Goal: Task Accomplishment & Management: Complete application form

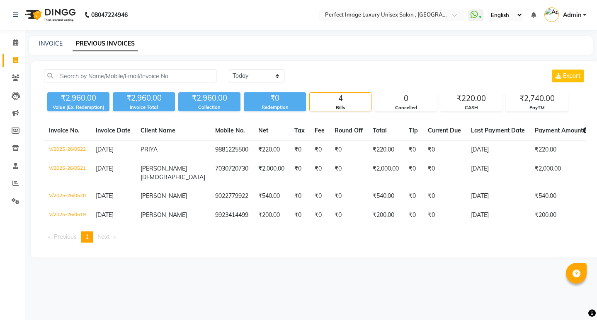
select select "yesterday"
click at [17, 70] on li "Clients" at bounding box center [12, 78] width 25 height 18
click at [17, 57] on icon at bounding box center [15, 60] width 5 height 6
select select "5078"
select select "service"
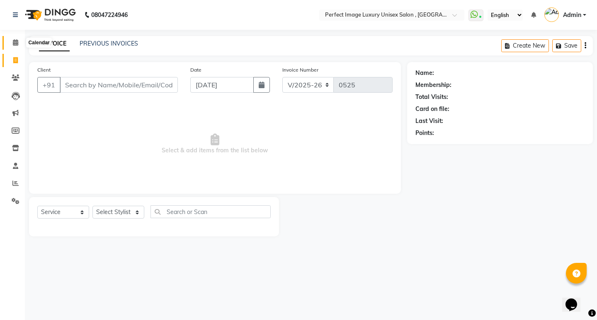
click at [12, 44] on span at bounding box center [15, 43] width 15 height 10
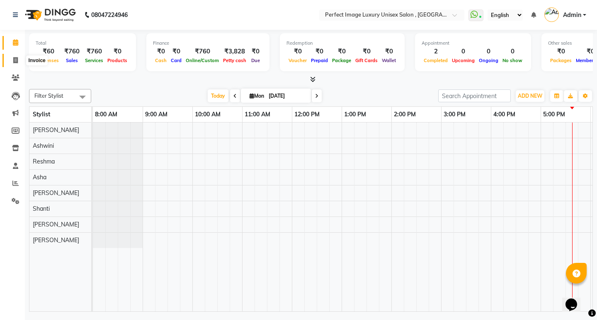
click at [15, 62] on icon at bounding box center [15, 60] width 5 height 6
select select "service"
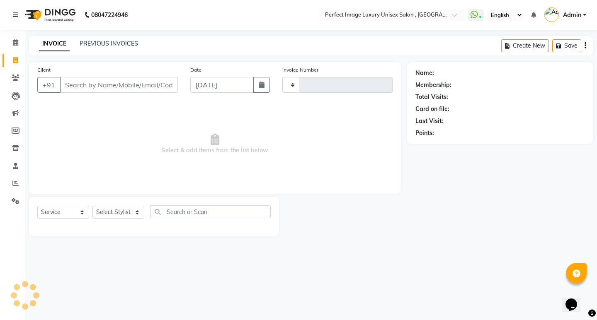
type input "0525"
select select "5078"
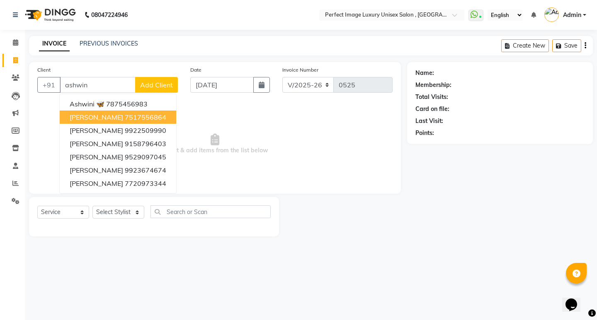
click at [131, 123] on button "ashwini shinde 7517556864" at bounding box center [118, 117] width 116 height 13
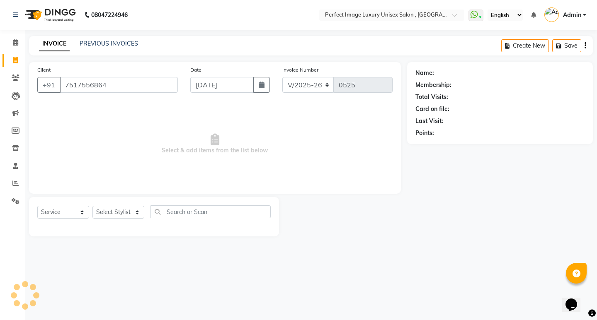
type input "7517556864"
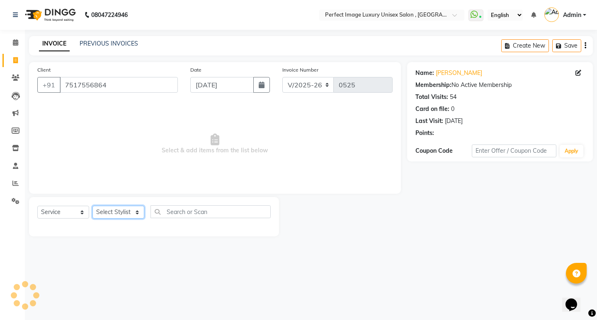
click at [131, 215] on select "Select Stylist [PERSON_NAME] Manager [PERSON_NAME] [PERSON_NAME] Reshma [PERSON…" at bounding box center [118, 212] width 52 height 13
click at [92, 206] on select "Select Stylist [PERSON_NAME] Manager [PERSON_NAME] [PERSON_NAME] Reshma [PERSON…" at bounding box center [118, 212] width 52 height 13
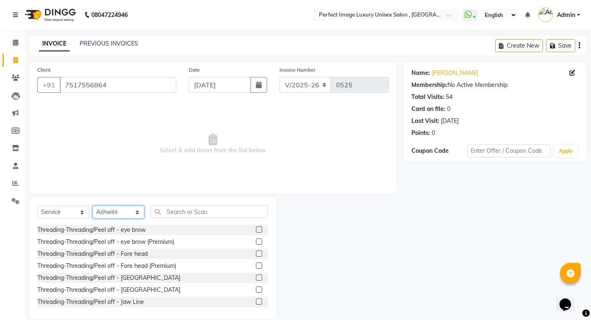
drag, startPoint x: 117, startPoint y: 215, endPoint x: 121, endPoint y: 214, distance: 4.7
click at [119, 215] on select "Select Stylist [PERSON_NAME] Manager [PERSON_NAME] [PERSON_NAME] Reshma [PERSON…" at bounding box center [118, 212] width 52 height 13
select select "41881"
click at [92, 206] on select "Select Stylist [PERSON_NAME] Manager [PERSON_NAME] [PERSON_NAME] Reshma [PERSON…" at bounding box center [118, 212] width 52 height 13
click at [186, 213] on input "text" at bounding box center [208, 212] width 117 height 13
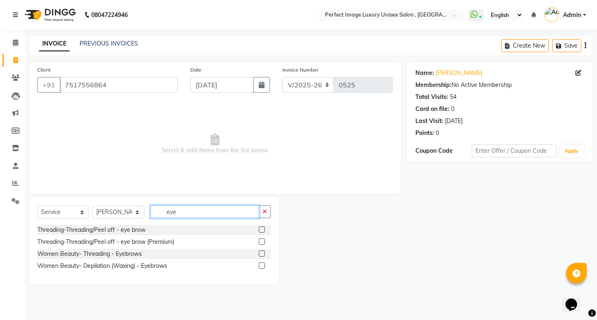
type input "eye"
click at [264, 230] on label at bounding box center [262, 230] width 6 height 6
click at [264, 230] on input "checkbox" at bounding box center [261, 230] width 5 height 5
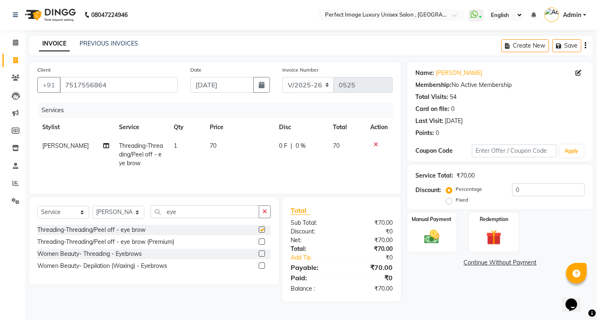
checkbox input "false"
click at [214, 211] on input "eye" at bounding box center [204, 212] width 109 height 13
type input "e"
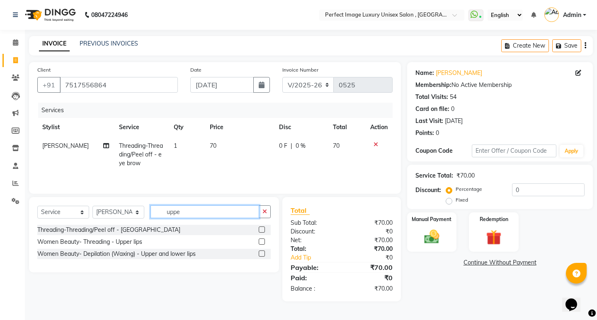
type input "uppe"
click at [259, 240] on label at bounding box center [262, 242] width 6 height 6
click at [259, 240] on input "checkbox" at bounding box center [261, 242] width 5 height 5
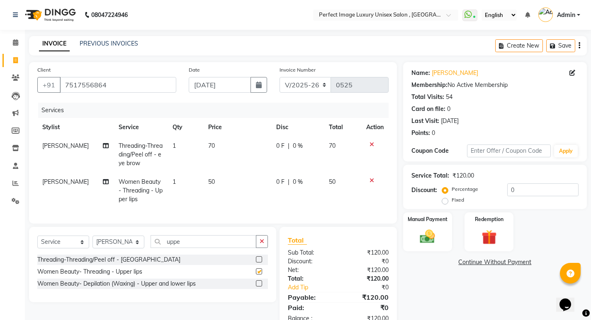
checkbox input "false"
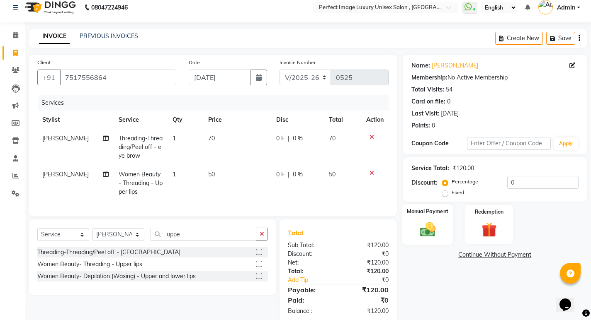
scroll to position [30, 0]
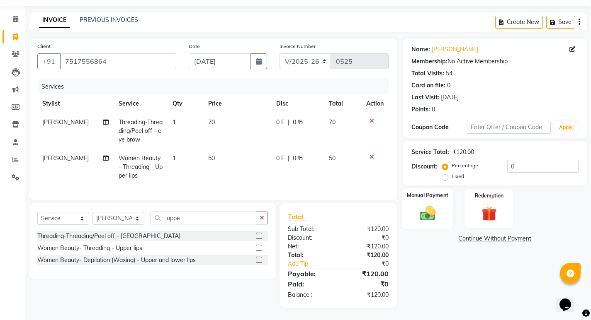
click at [446, 218] on div "Manual Payment" at bounding box center [427, 208] width 51 height 41
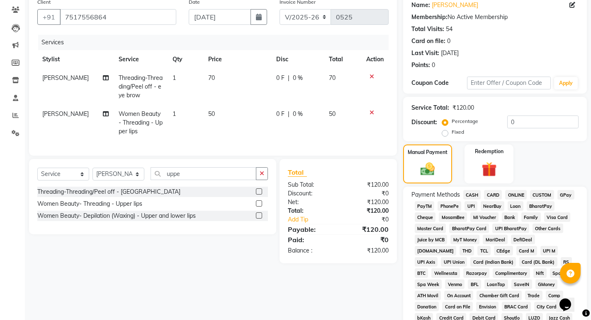
scroll to position [113, 0]
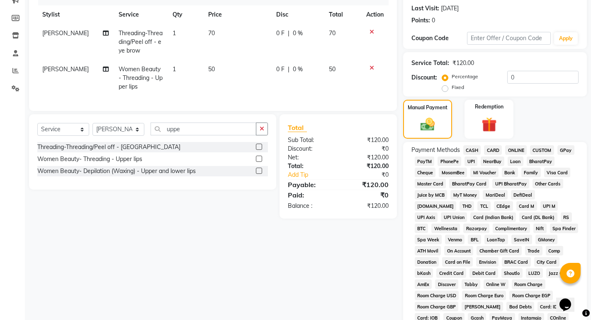
click at [475, 151] on span "CASH" at bounding box center [472, 150] width 18 height 10
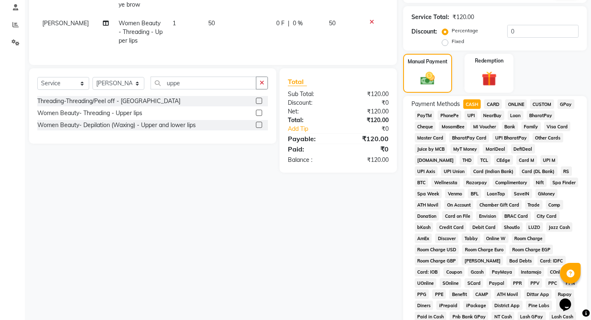
scroll to position [292, 0]
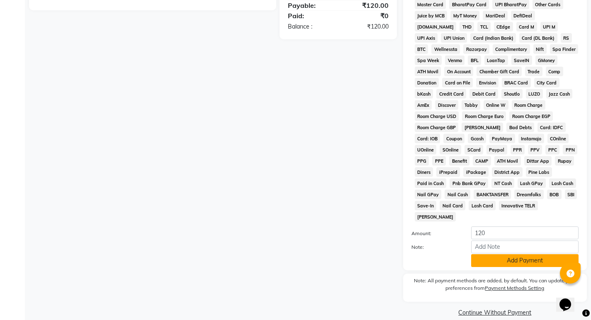
click at [520, 254] on button "Add Payment" at bounding box center [524, 260] width 107 height 13
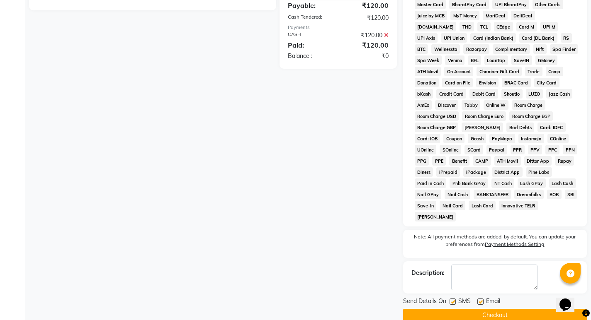
click at [502, 309] on button "Checkout" at bounding box center [495, 315] width 184 height 13
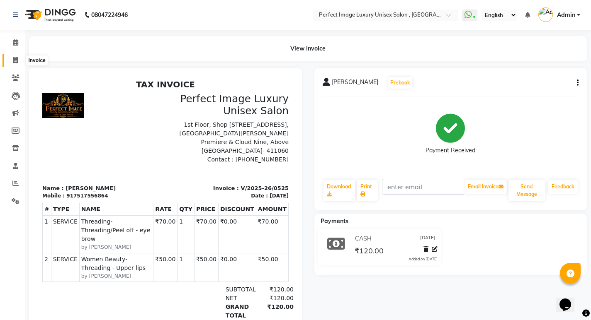
click at [20, 61] on span at bounding box center [15, 61] width 15 height 10
select select "service"
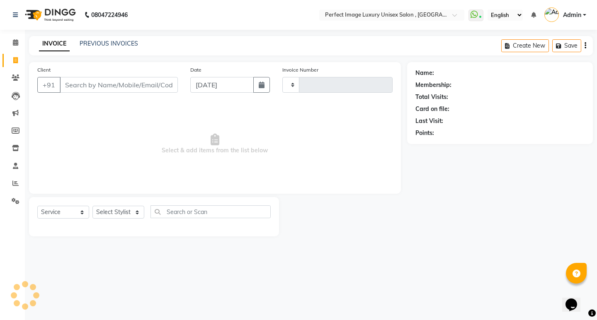
click at [80, 88] on input "Client" at bounding box center [119, 85] width 118 height 16
type input "0526"
select select "5078"
click at [93, 89] on input "Client" at bounding box center [119, 85] width 118 height 16
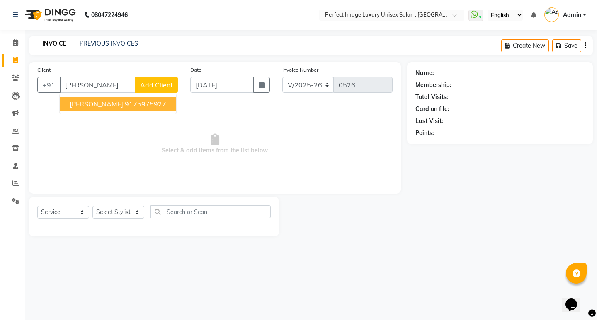
click at [100, 99] on button "Chaya Wagmare 9175975927" at bounding box center [118, 103] width 116 height 13
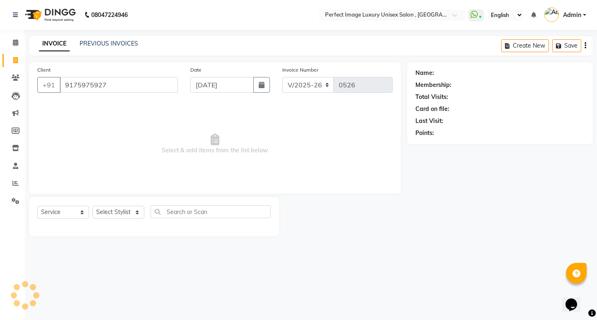
type input "9175975927"
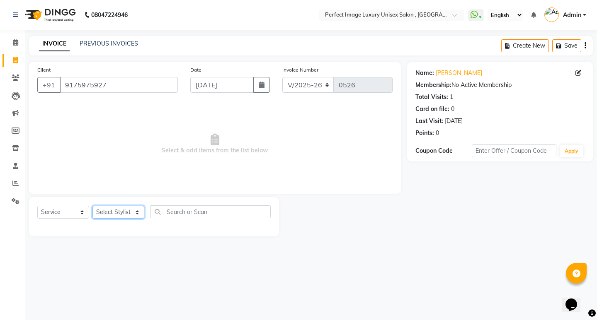
click at [114, 210] on select "Select Stylist [PERSON_NAME] Manager [PERSON_NAME] [PERSON_NAME] Reshma [PERSON…" at bounding box center [118, 212] width 52 height 13
select select "41881"
click at [92, 206] on select "Select Stylist [PERSON_NAME] Manager [PERSON_NAME] [PERSON_NAME] Reshma [PERSON…" at bounding box center [118, 212] width 52 height 13
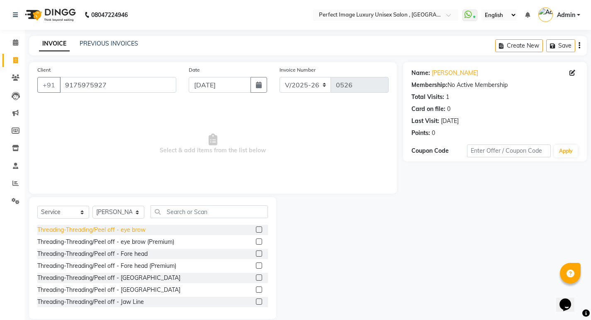
click at [102, 232] on div "Threading-Threading/Peel off - eye brow" at bounding box center [91, 230] width 108 height 9
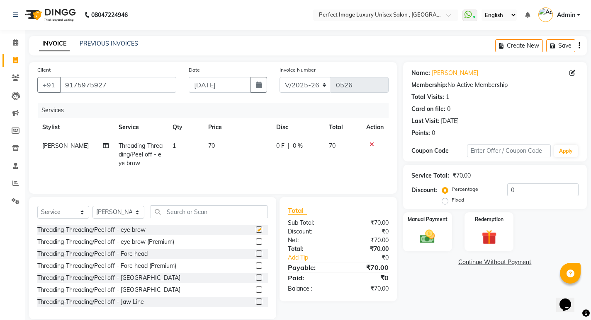
checkbox input "false"
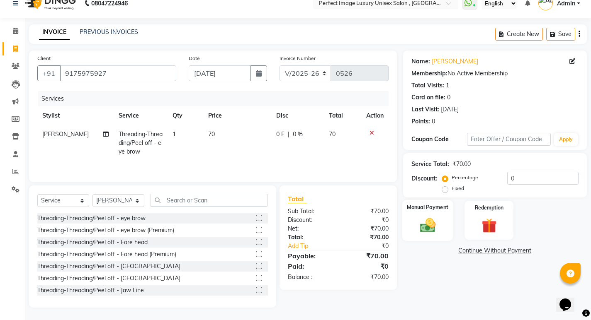
click at [419, 212] on div "Manual Payment" at bounding box center [427, 220] width 51 height 41
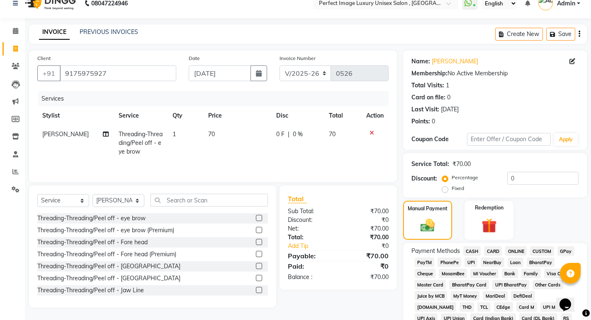
click at [466, 248] on span "CASH" at bounding box center [472, 252] width 18 height 10
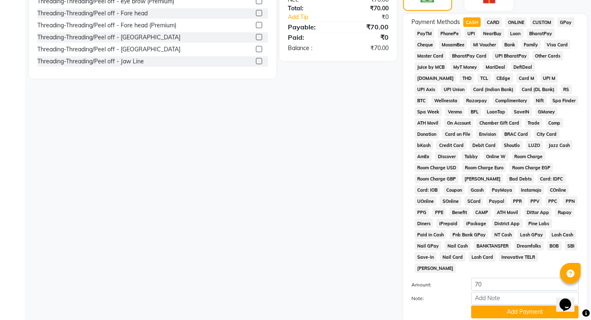
scroll to position [292, 0]
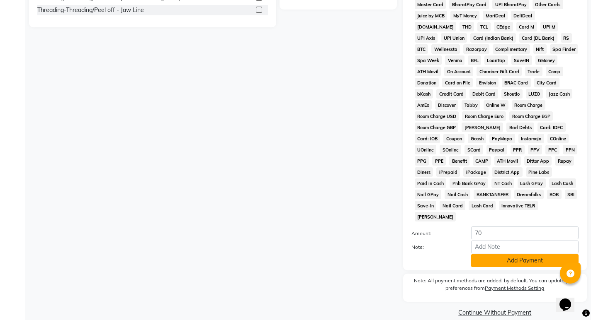
click at [473, 254] on button "Add Payment" at bounding box center [524, 260] width 107 height 13
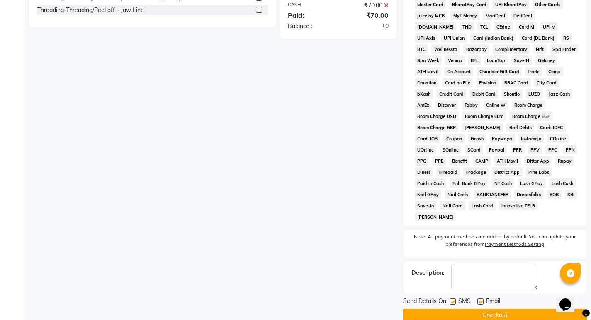
click at [461, 309] on button "Checkout" at bounding box center [495, 315] width 184 height 13
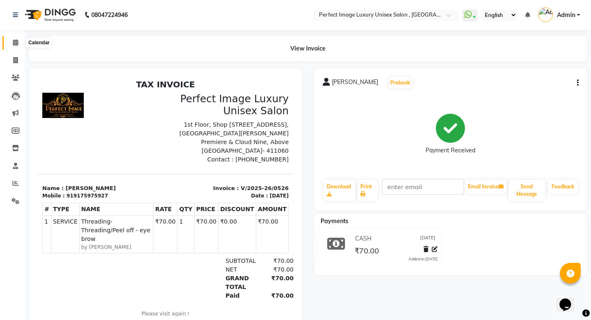
drag, startPoint x: 15, startPoint y: 44, endPoint x: 11, endPoint y: 41, distance: 4.7
click at [15, 44] on icon at bounding box center [15, 42] width 5 height 6
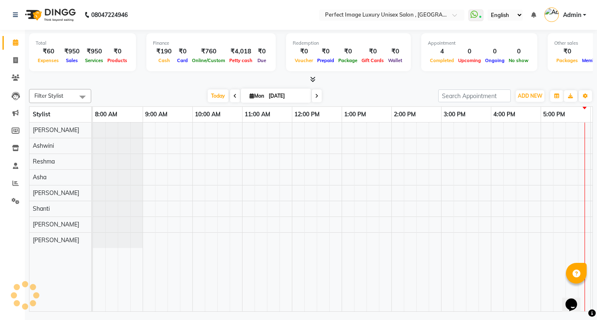
scroll to position [0, 197]
click at [15, 44] on icon at bounding box center [15, 42] width 5 height 6
click at [15, 60] on icon at bounding box center [15, 60] width 5 height 6
select select "service"
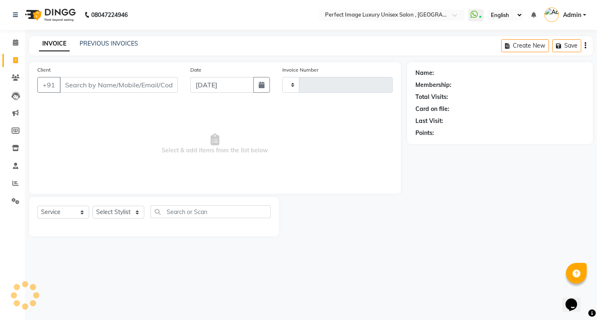
type input "0527"
select select "5078"
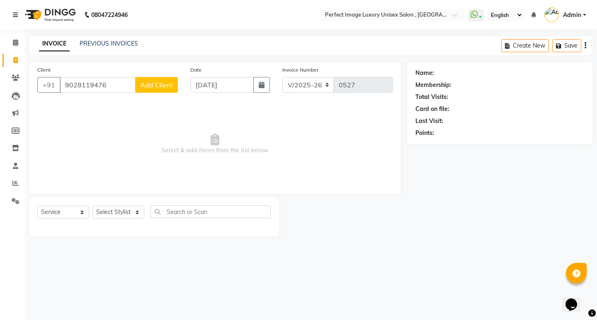
type input "9028119476"
click at [161, 82] on span "Add Client" at bounding box center [156, 85] width 33 height 8
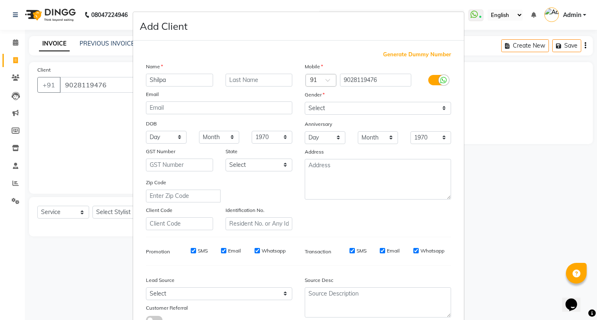
type input "Shilpa"
click at [252, 74] on input "text" at bounding box center [258, 80] width 67 height 13
type input "[PERSON_NAME]"
click at [318, 169] on textarea at bounding box center [378, 179] width 146 height 41
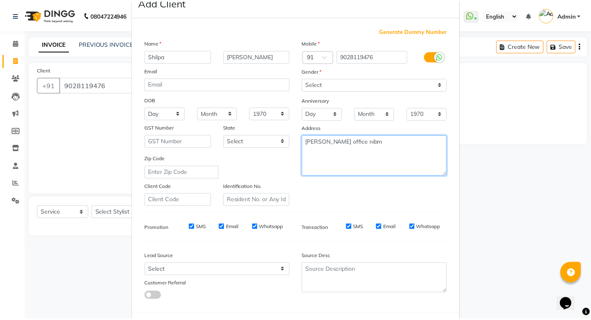
scroll to position [62, 0]
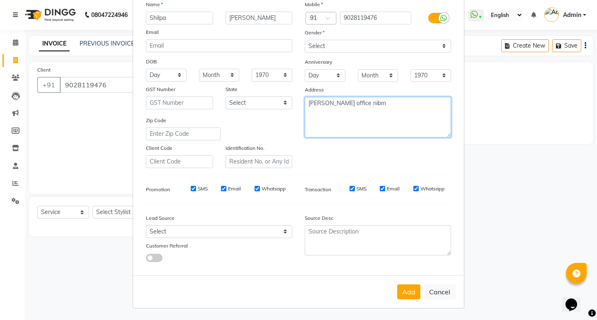
type textarea "[PERSON_NAME] office nibm"
click at [402, 282] on div "Add Cancel" at bounding box center [298, 292] width 331 height 33
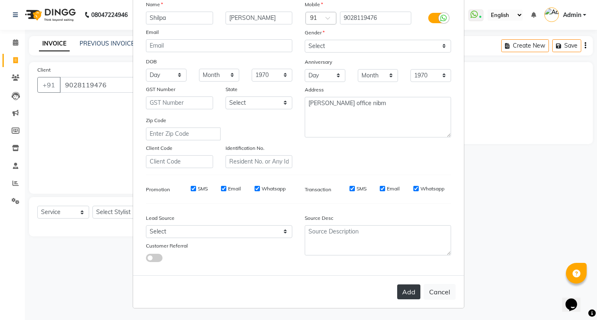
click at [407, 290] on button "Add" at bounding box center [408, 292] width 23 height 15
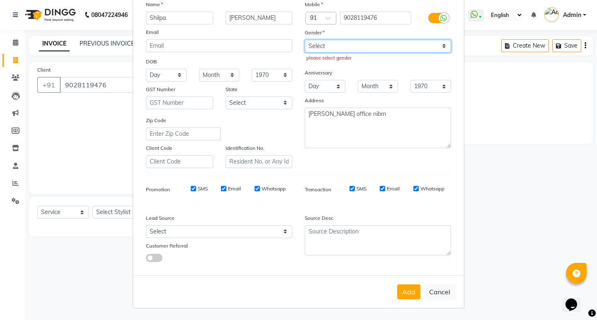
click at [431, 51] on select "Select [DEMOGRAPHIC_DATA] [DEMOGRAPHIC_DATA] Other Prefer Not To Say" at bounding box center [378, 46] width 146 height 13
select select "[DEMOGRAPHIC_DATA]"
click at [305, 40] on select "Select [DEMOGRAPHIC_DATA] [DEMOGRAPHIC_DATA] Other Prefer Not To Say" at bounding box center [378, 46] width 146 height 13
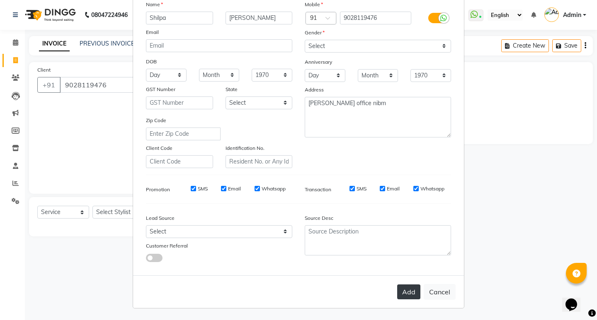
click at [399, 286] on button "Add" at bounding box center [408, 292] width 23 height 15
select select
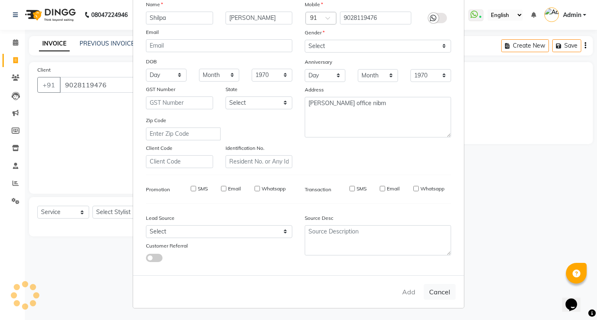
select select
checkbox input "false"
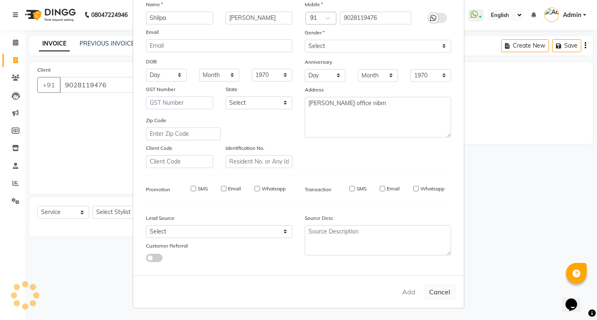
checkbox input "false"
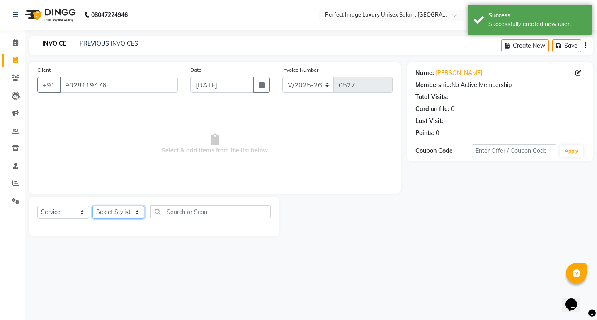
click at [128, 211] on select "Select Stylist [PERSON_NAME] Manager [PERSON_NAME] [PERSON_NAME] Reshma [PERSON…" at bounding box center [118, 212] width 52 height 13
select select "32014"
click at [92, 206] on select "Select Stylist [PERSON_NAME] Manager [PERSON_NAME] [PERSON_NAME] Reshma [PERSON…" at bounding box center [118, 212] width 52 height 13
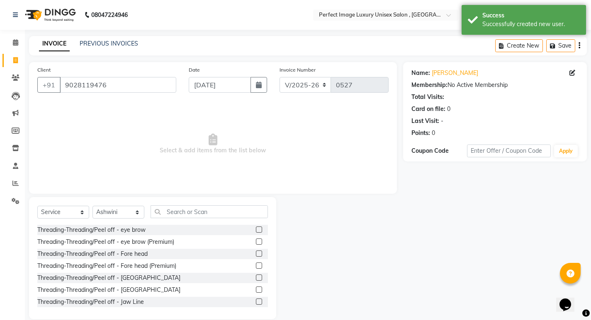
click at [256, 230] on label at bounding box center [259, 230] width 6 height 6
click at [256, 230] on input "checkbox" at bounding box center [258, 230] width 5 height 5
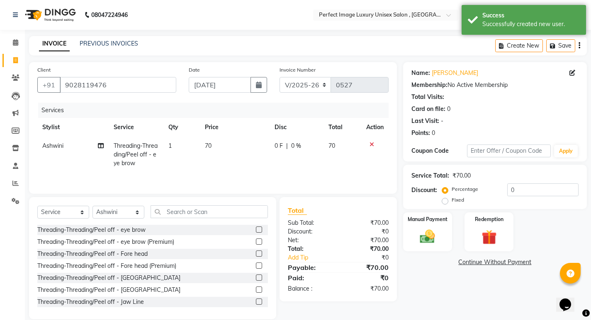
click at [256, 230] on label at bounding box center [259, 230] width 6 height 6
click at [256, 230] on input "checkbox" at bounding box center [258, 230] width 5 height 5
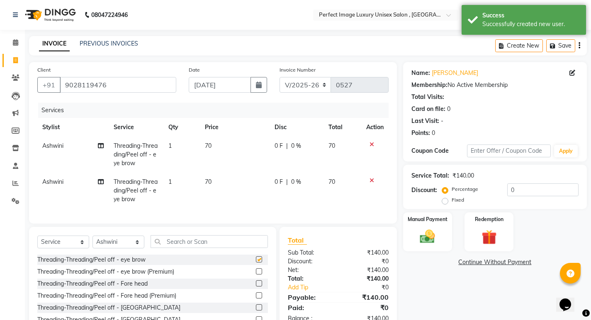
checkbox input "false"
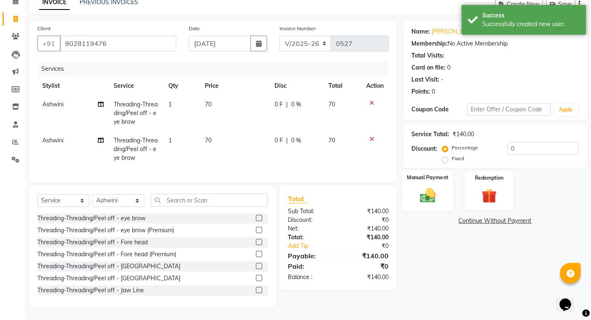
scroll to position [48, 0]
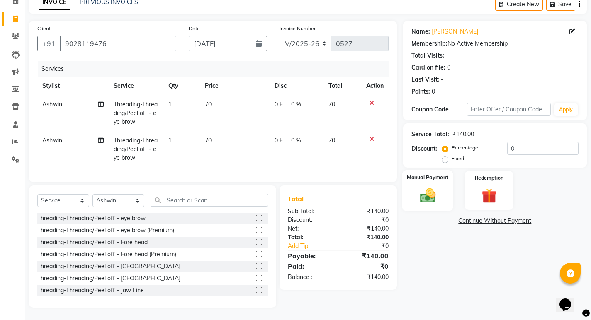
click at [412, 197] on div "Manual Payment" at bounding box center [427, 190] width 51 height 41
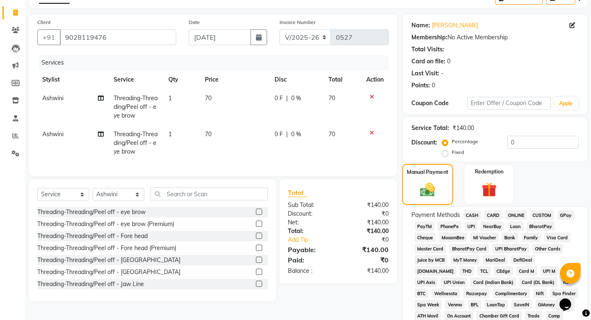
scroll to position [89, 0]
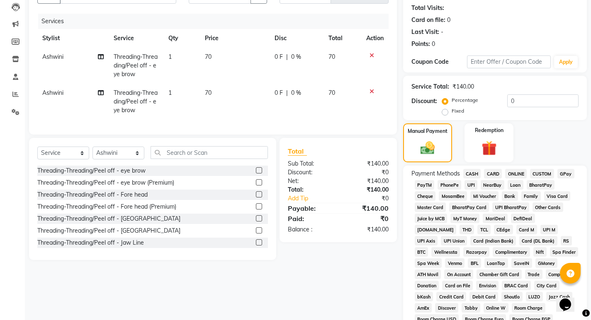
click at [428, 185] on span "PayTM" at bounding box center [424, 185] width 20 height 10
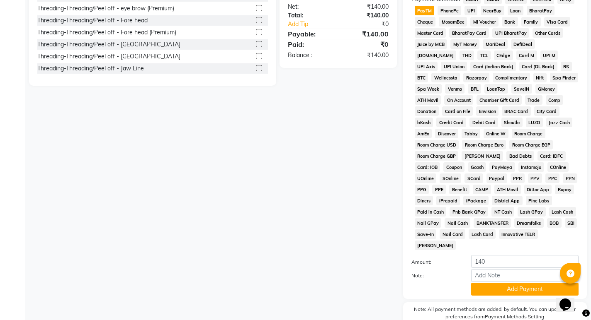
scroll to position [292, 0]
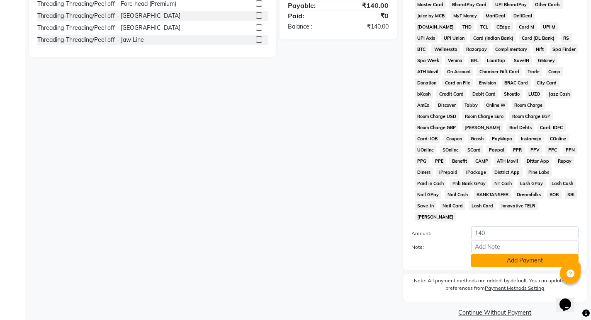
click at [482, 254] on button "Add Payment" at bounding box center [524, 260] width 107 height 13
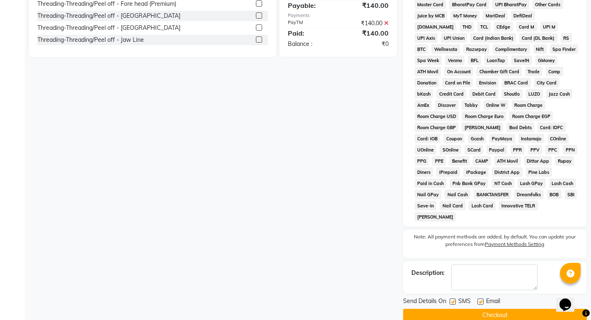
click at [482, 309] on button "Checkout" at bounding box center [495, 315] width 184 height 13
